Goal: Information Seeking & Learning: Learn about a topic

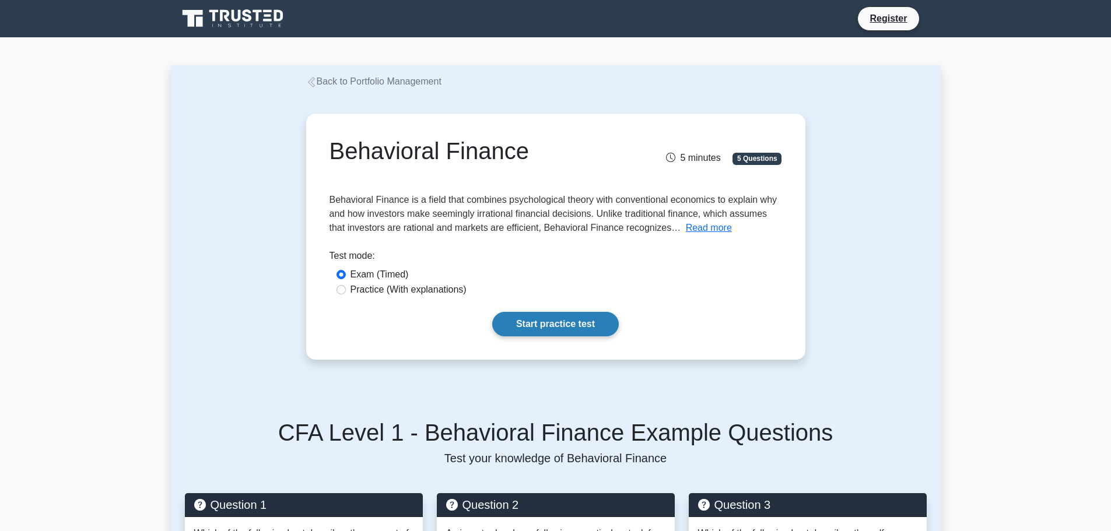
click at [547, 324] on link "Start practice test" at bounding box center [555, 324] width 127 height 24
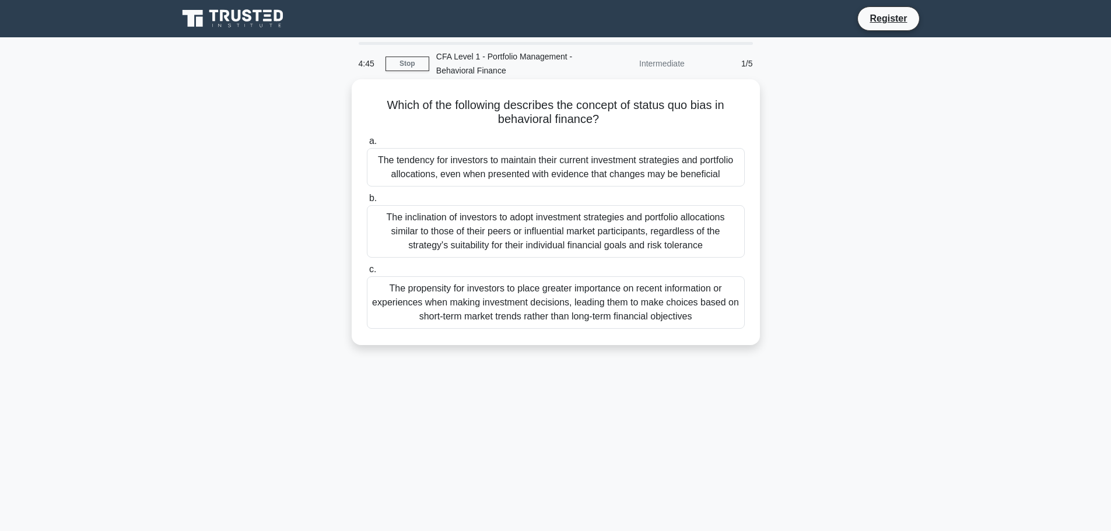
click at [583, 169] on div "The tendency for investors to maintain their current investment strategies and …" at bounding box center [556, 167] width 378 height 38
click at [367, 145] on input "a. The tendency for investors to maintain their current investment strategies a…" at bounding box center [367, 142] width 0 height 8
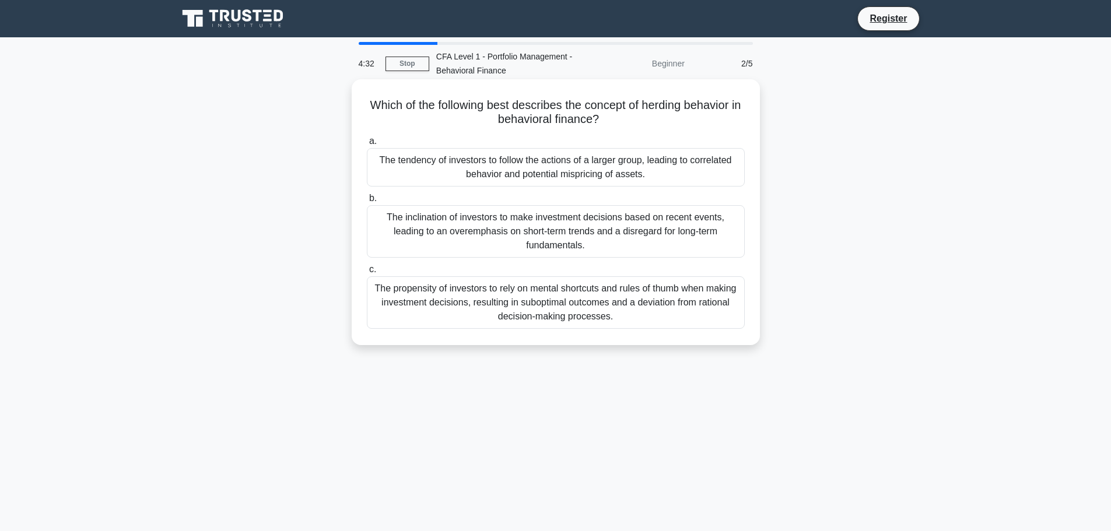
click at [561, 168] on div "The tendency of investors to follow the actions of a larger group, leading to c…" at bounding box center [556, 167] width 378 height 38
click at [367, 145] on input "a. The tendency of investors to follow the actions of a larger group, leading t…" at bounding box center [367, 142] width 0 height 8
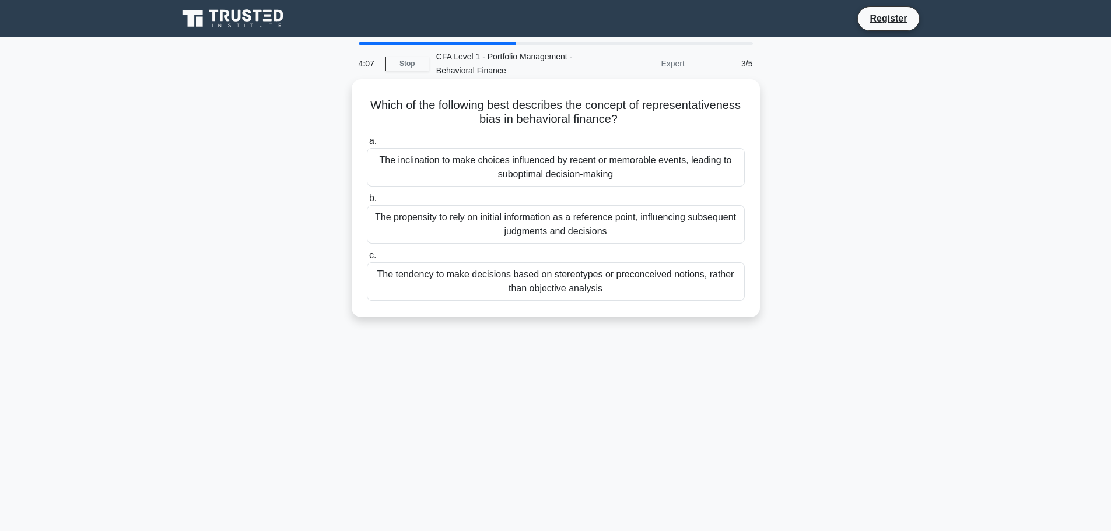
click at [620, 167] on div "The inclination to make choices influenced by recent or memorable events, leadi…" at bounding box center [556, 167] width 378 height 38
click at [367, 145] on input "a. The inclination to make choices influenced by recent or memorable events, le…" at bounding box center [367, 142] width 0 height 8
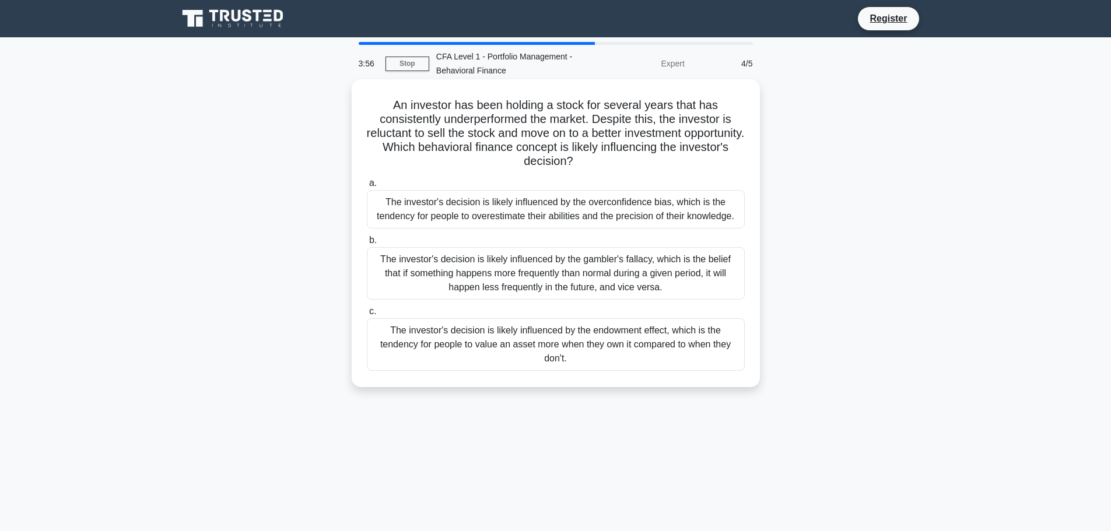
click at [561, 346] on div "The investor's decision is likely influenced by the endowment effect, which is …" at bounding box center [556, 344] width 378 height 52
click at [367, 315] on input "c. The investor's decision is likely influenced by the endowment effect, which …" at bounding box center [367, 312] width 0 height 8
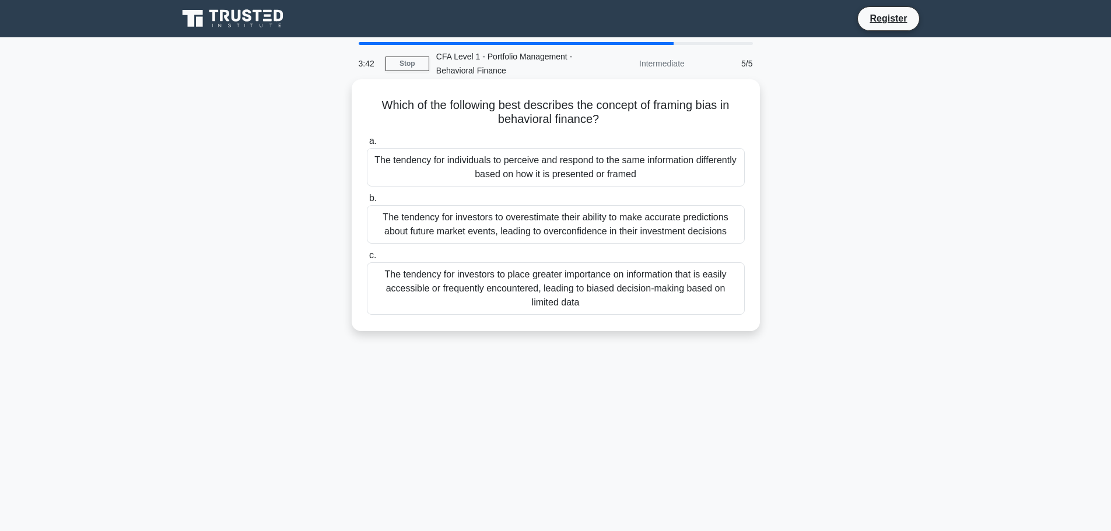
click at [627, 167] on div "The tendency for individuals to perceive and respond to the same information di…" at bounding box center [556, 167] width 378 height 38
click at [367, 145] on input "a. The tendency for individuals to perceive and respond to the same information…" at bounding box center [367, 142] width 0 height 8
